Goal: Entertainment & Leisure: Consume media (video, audio)

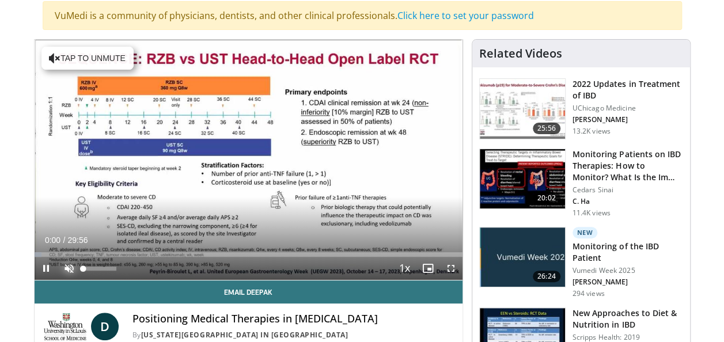
click at [69, 267] on span "Video Player" at bounding box center [69, 268] width 23 height 23
click at [450, 267] on span "Video Player" at bounding box center [450, 268] width 23 height 23
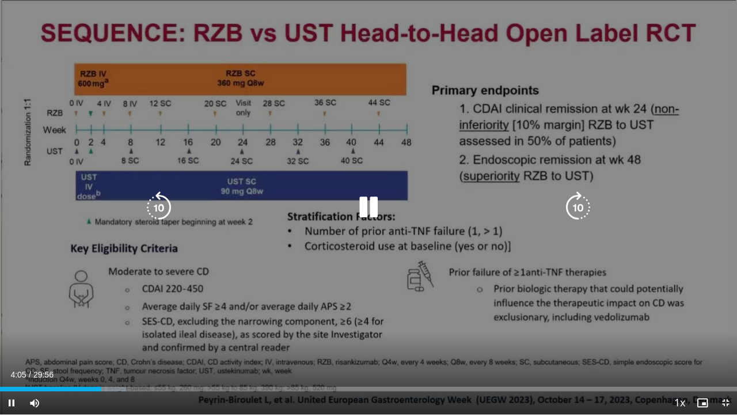
click at [373, 203] on icon "Video Player" at bounding box center [368, 207] width 32 height 32
